Goal: Task Accomplishment & Management: Manage account settings

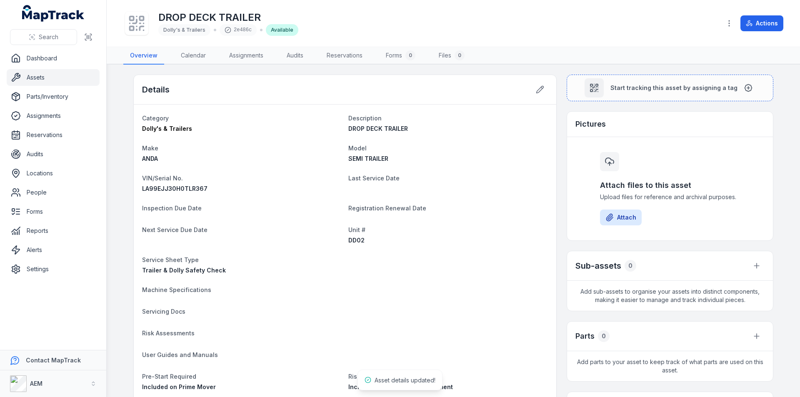
click at [43, 76] on link "Assets" at bounding box center [53, 77] width 93 height 17
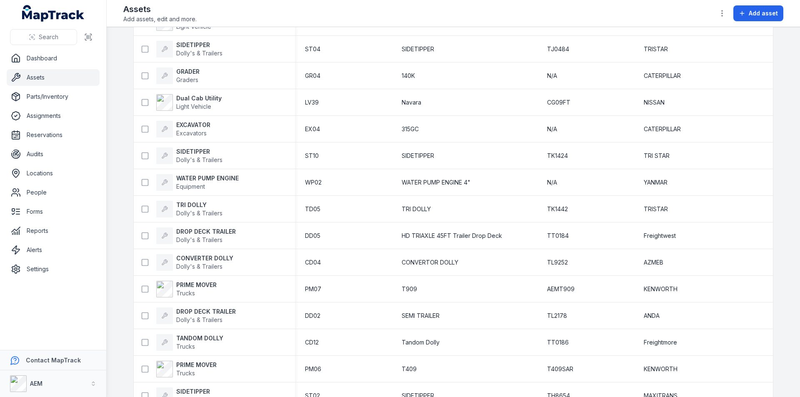
scroll to position [500, 0]
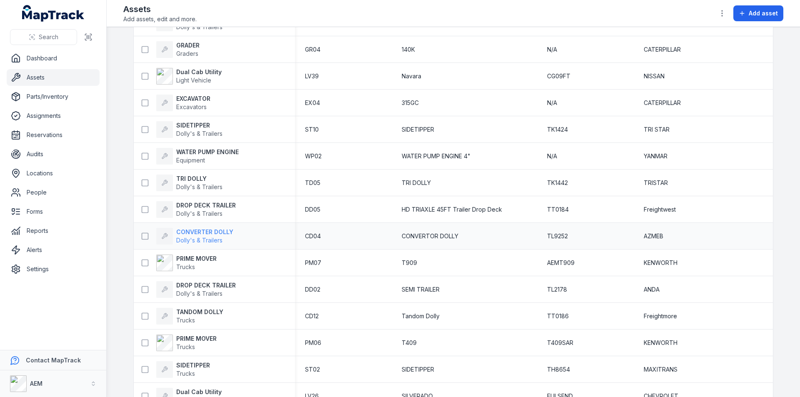
click at [198, 230] on strong "CONVERTER DOLLY" at bounding box center [204, 232] width 57 height 8
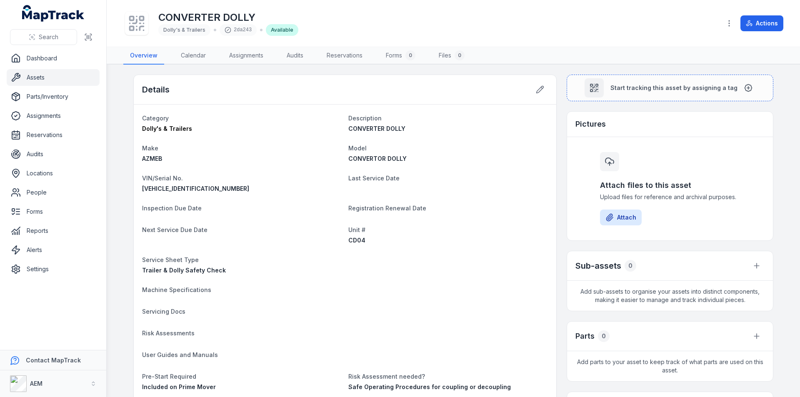
click at [38, 74] on link "Assets" at bounding box center [53, 77] width 93 height 17
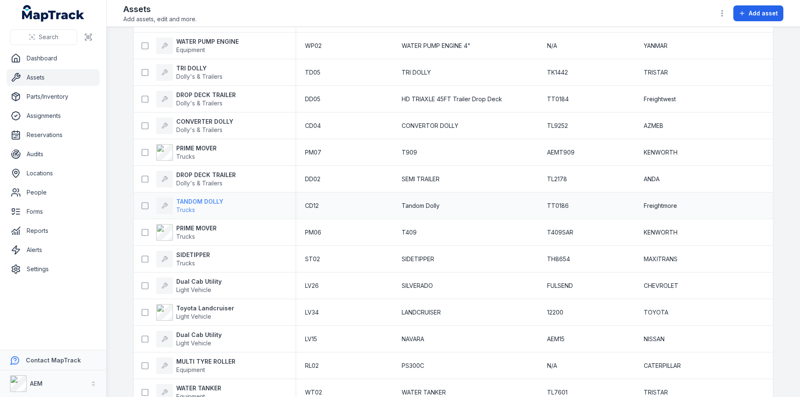
scroll to position [625, 0]
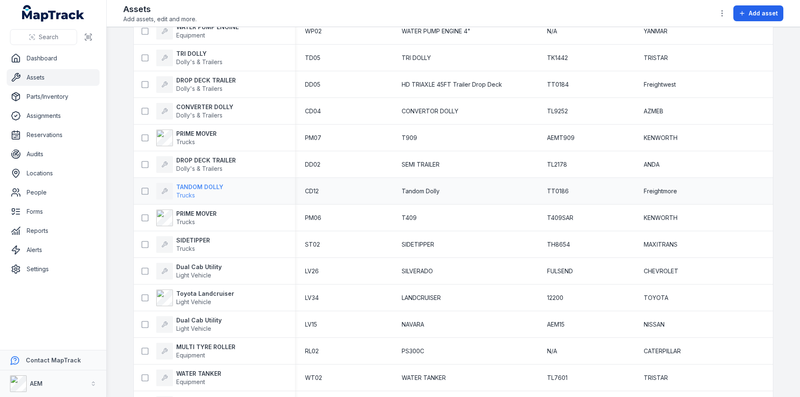
click at [204, 188] on strong "TANDOM DOLLY" at bounding box center [199, 187] width 47 height 8
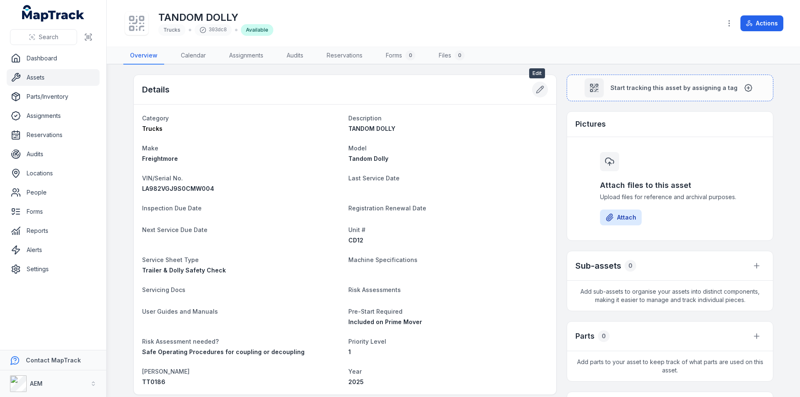
click at [536, 89] on icon at bounding box center [540, 89] width 8 height 8
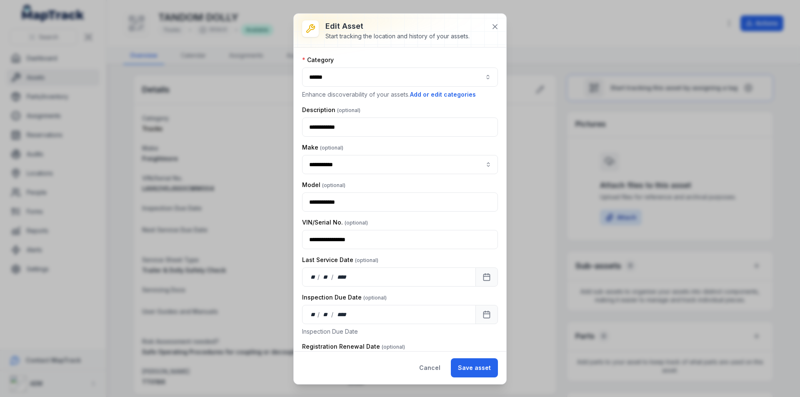
click at [327, 77] on button "******" at bounding box center [400, 77] width 196 height 19
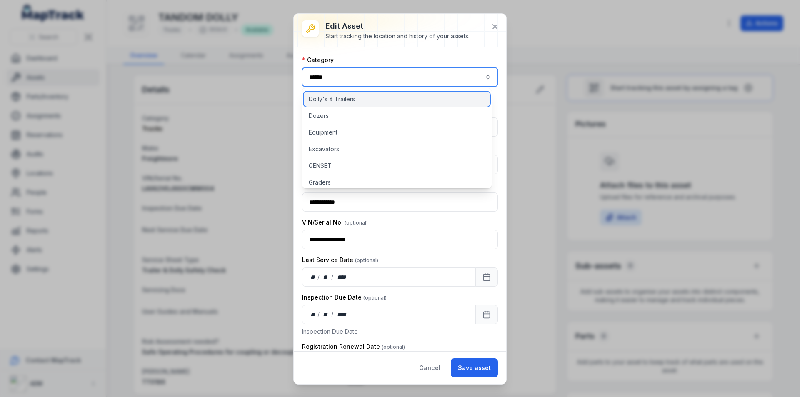
click at [326, 94] on div "Dolly's & Trailers" at bounding box center [397, 99] width 186 height 15
type input "**********"
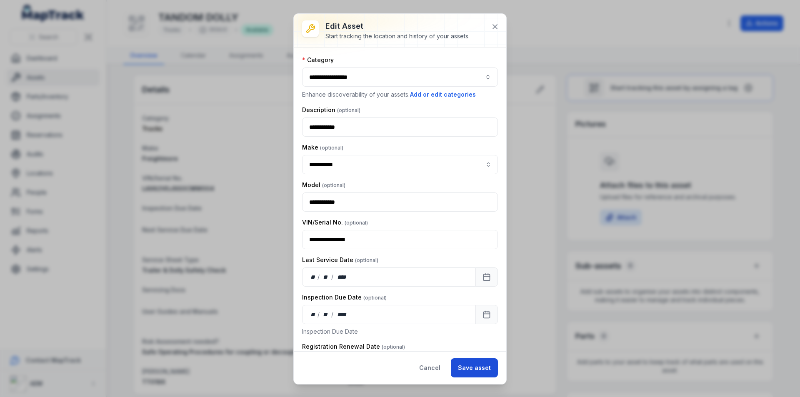
click at [477, 368] on button "Save asset" at bounding box center [474, 367] width 47 height 19
